Goal: Check status: Check status

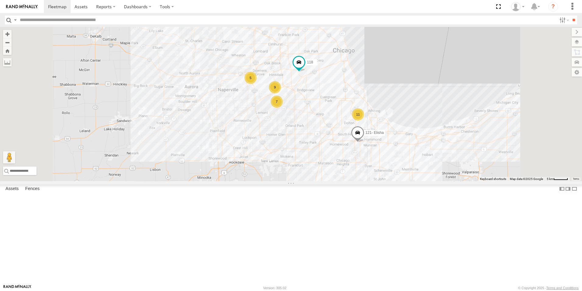
click at [17, 7] on img at bounding box center [22, 7] width 32 height 4
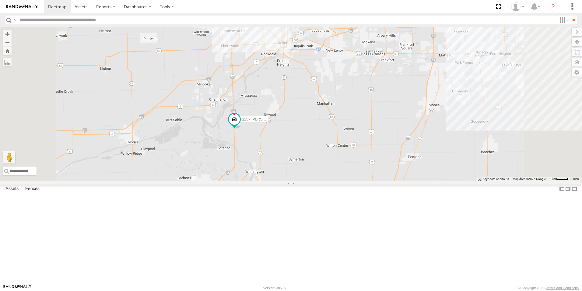
drag, startPoint x: 294, startPoint y: 256, endPoint x: 292, endPoint y: 139, distance: 117.0
click at [292, 139] on div "119 121- Elisha 125 - Ken 118 6078 9 7 11" at bounding box center [291, 104] width 582 height 154
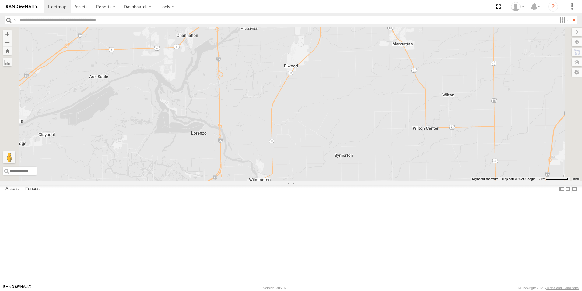
click at [0, 0] on div at bounding box center [0, 0] width 0 height 0
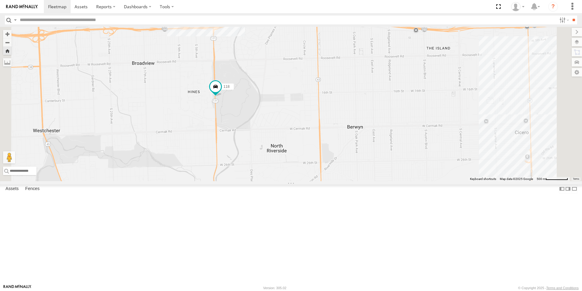
click at [24, 5] on img at bounding box center [22, 7] width 32 height 4
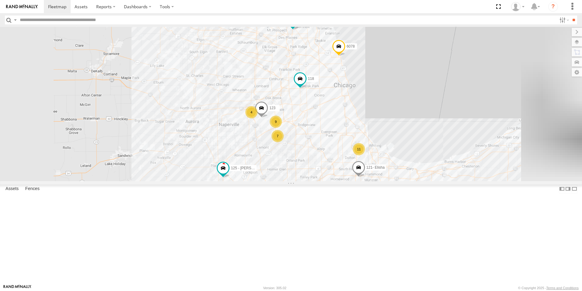
click at [19, 4] on link at bounding box center [22, 6] width 44 height 13
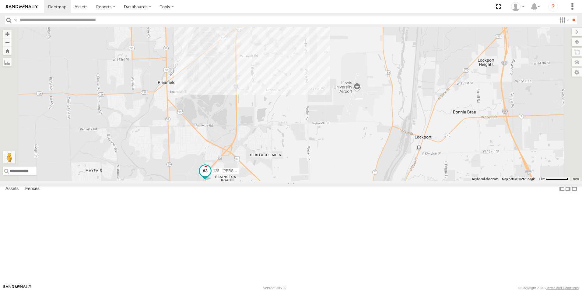
click at [211, 176] on span at bounding box center [205, 170] width 11 height 11
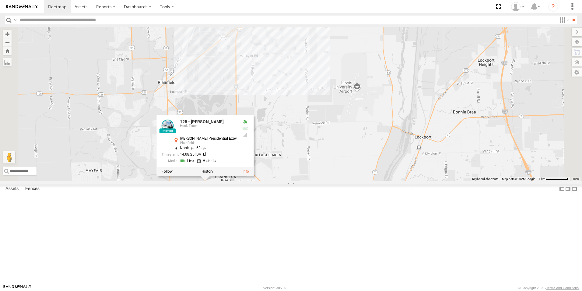
click at [254, 176] on div at bounding box center [205, 171] width 97 height 9
click at [270, 181] on div "119 121- Elisha 123 125 - Ken 118 6078 125 - Ken Hook Truck Barack Obama Presid…" at bounding box center [291, 104] width 582 height 154
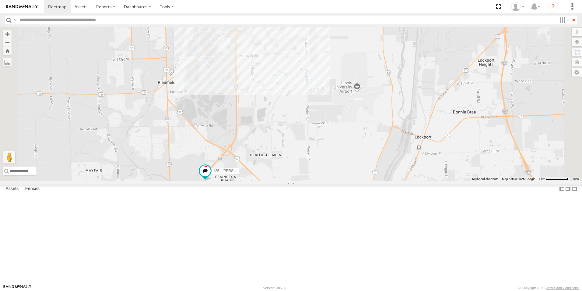
click at [30, 10] on link at bounding box center [22, 6] width 44 height 13
